Goal: Check status: Check status

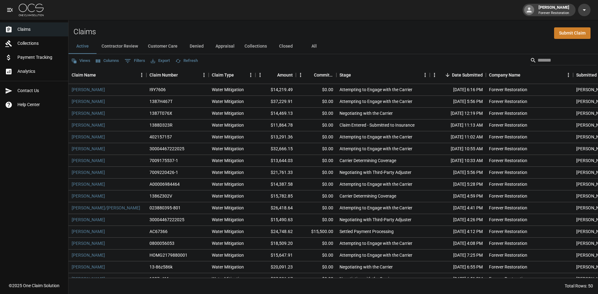
click at [155, 47] on button "Customer Care" at bounding box center [163, 46] width 40 height 15
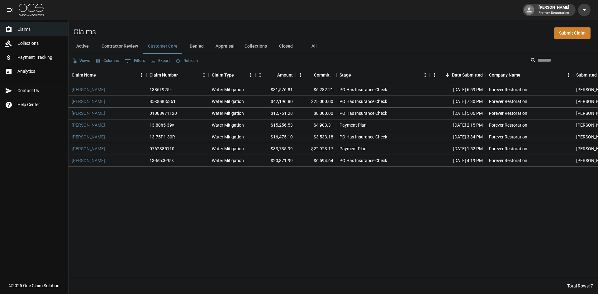
click at [87, 48] on button "Active" at bounding box center [83, 46] width 28 height 15
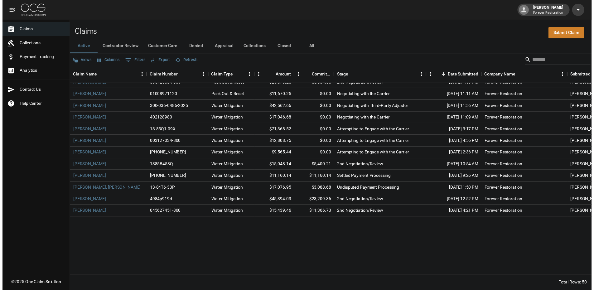
scroll to position [374, 0]
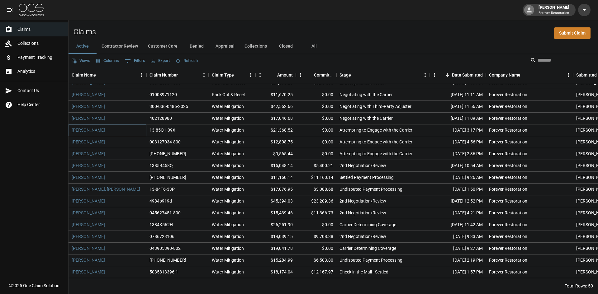
click at [79, 128] on link "[PERSON_NAME]" at bounding box center [88, 130] width 33 height 6
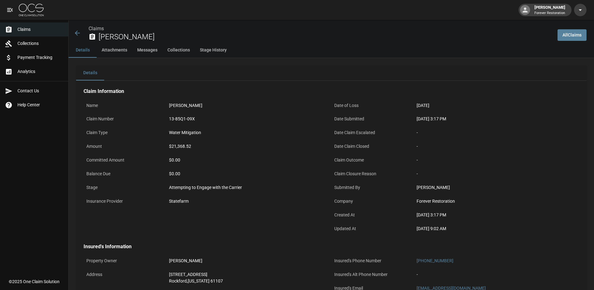
click at [44, 34] on link "Claims" at bounding box center [34, 29] width 68 height 14
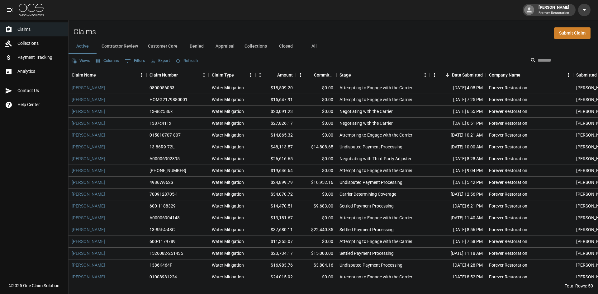
scroll to position [312, 0]
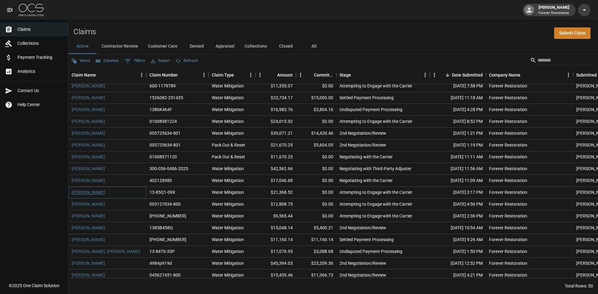
click at [88, 195] on link "[PERSON_NAME]" at bounding box center [88, 192] width 33 height 6
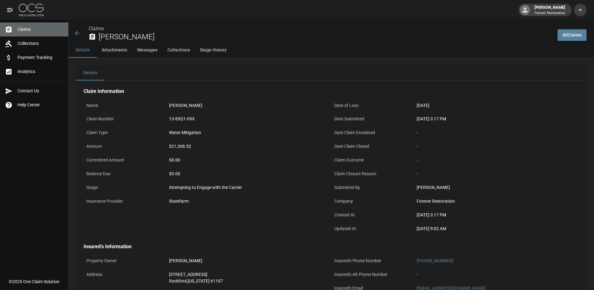
click at [31, 26] on span "Claims" at bounding box center [40, 29] width 46 height 7
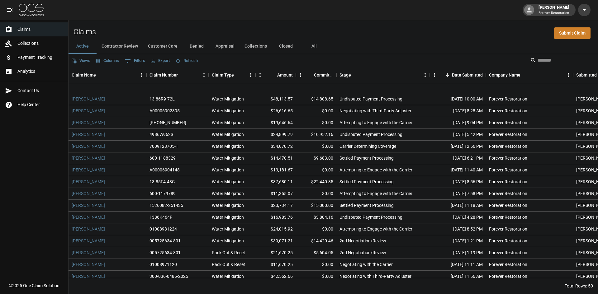
scroll to position [249, 0]
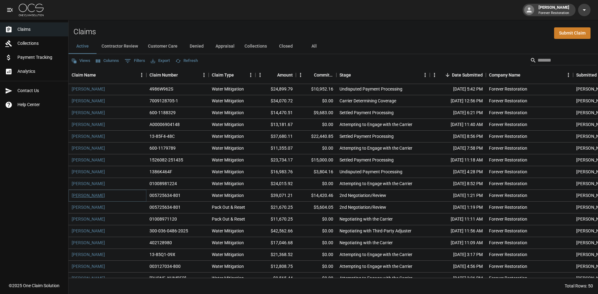
click at [97, 197] on link "[PERSON_NAME]" at bounding box center [88, 196] width 33 height 6
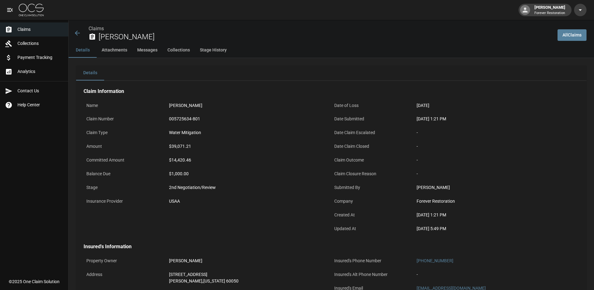
click at [78, 34] on icon at bounding box center [77, 32] width 7 height 7
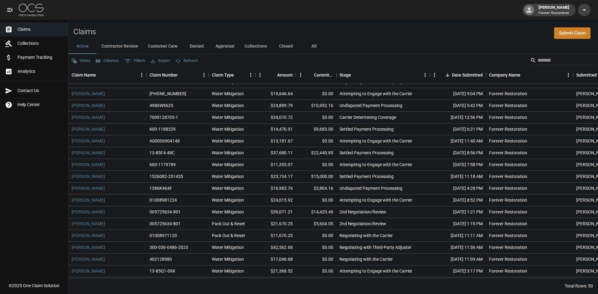
scroll to position [312, 0]
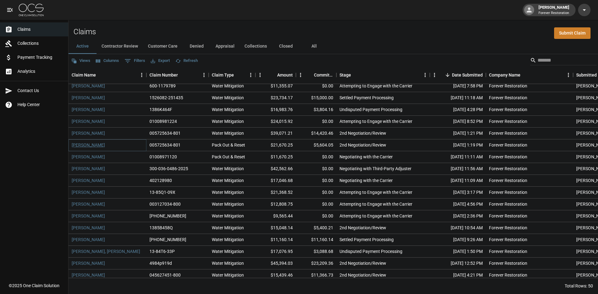
click at [91, 142] on link "[PERSON_NAME]" at bounding box center [88, 145] width 33 height 6
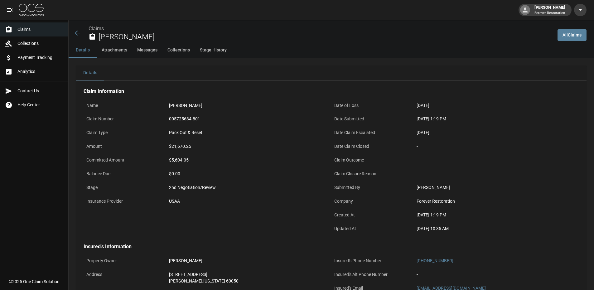
click at [79, 36] on icon at bounding box center [77, 32] width 7 height 7
